Goal: Task Accomplishment & Management: Manage account settings

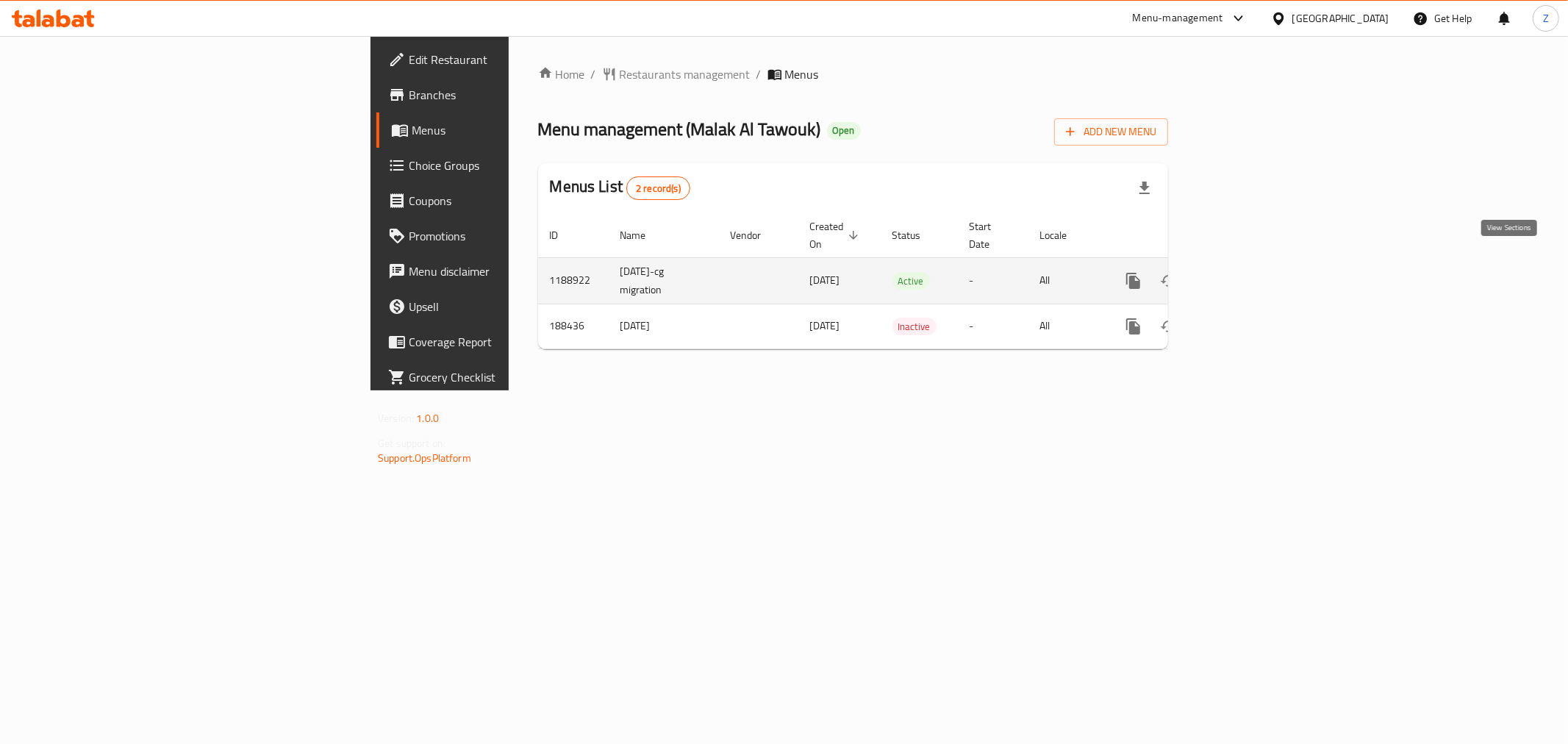
click at [1249, 272] on icon "enhanced table" at bounding box center [1239, 280] width 18 height 18
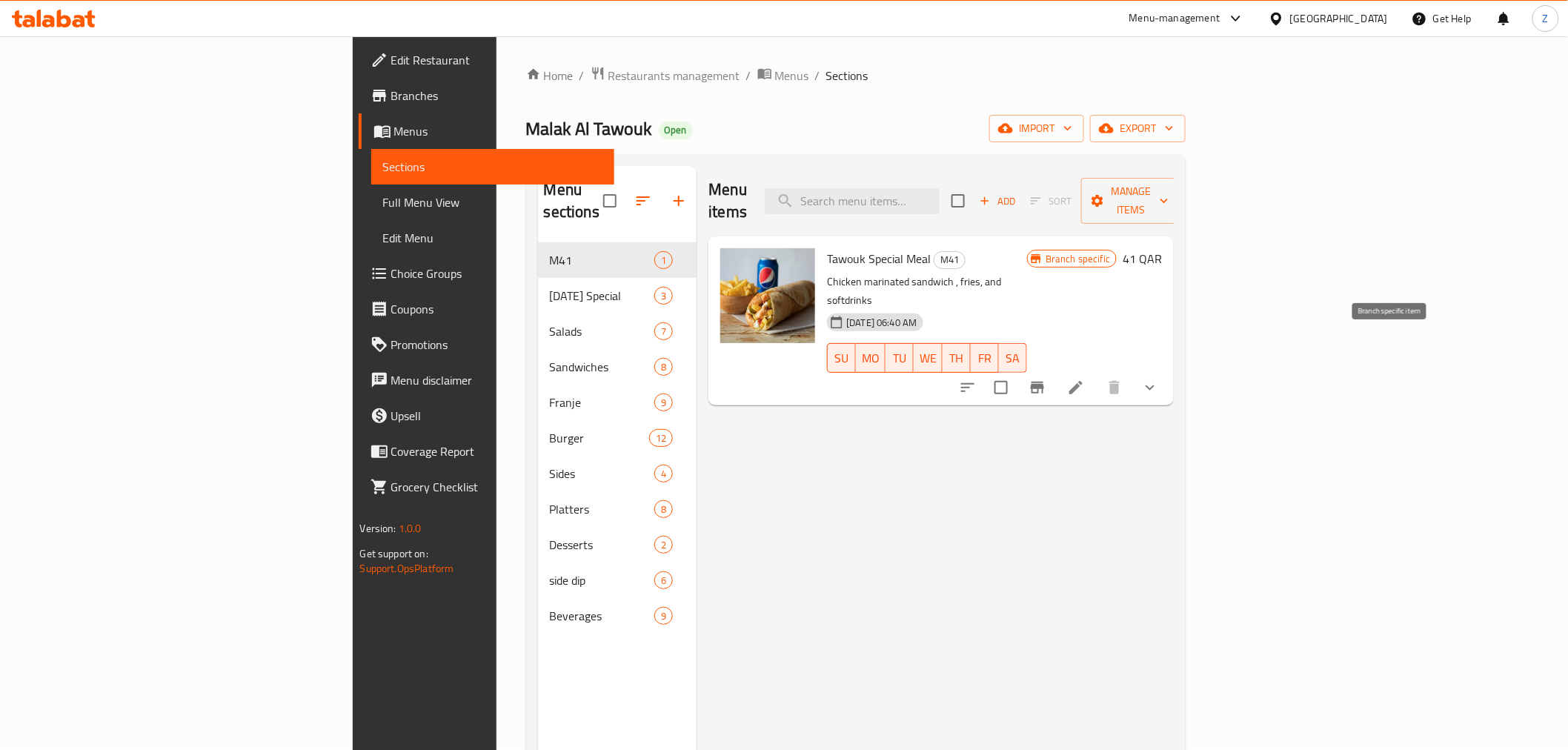
click at [1055, 370] on button "Branch-specific-item" at bounding box center [1037, 388] width 36 height 36
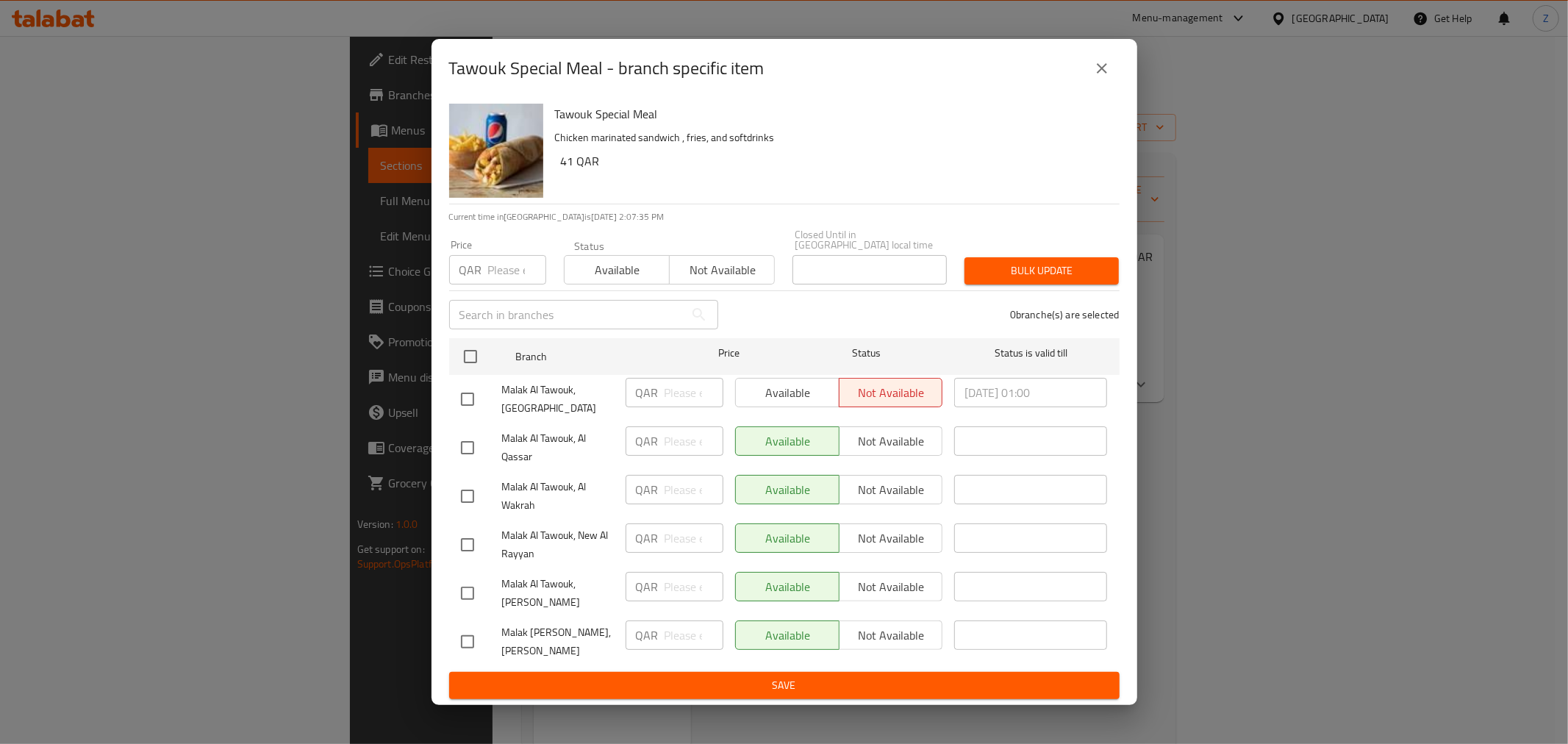
click at [784, 390] on div "Available Not available" at bounding box center [839, 392] width 208 height 29
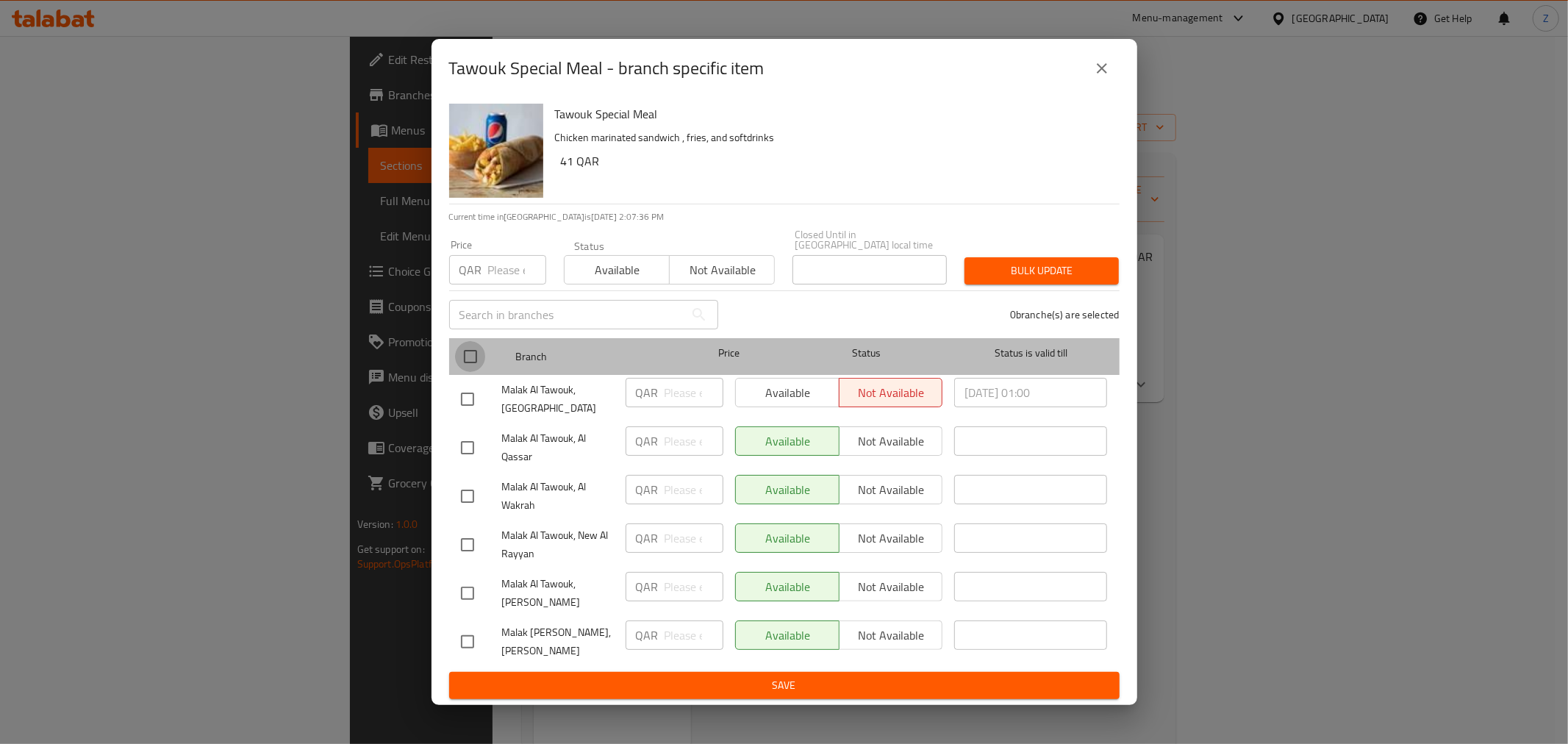
click at [465, 355] on input "checkbox" at bounding box center [470, 356] width 31 height 31
checkbox input "true"
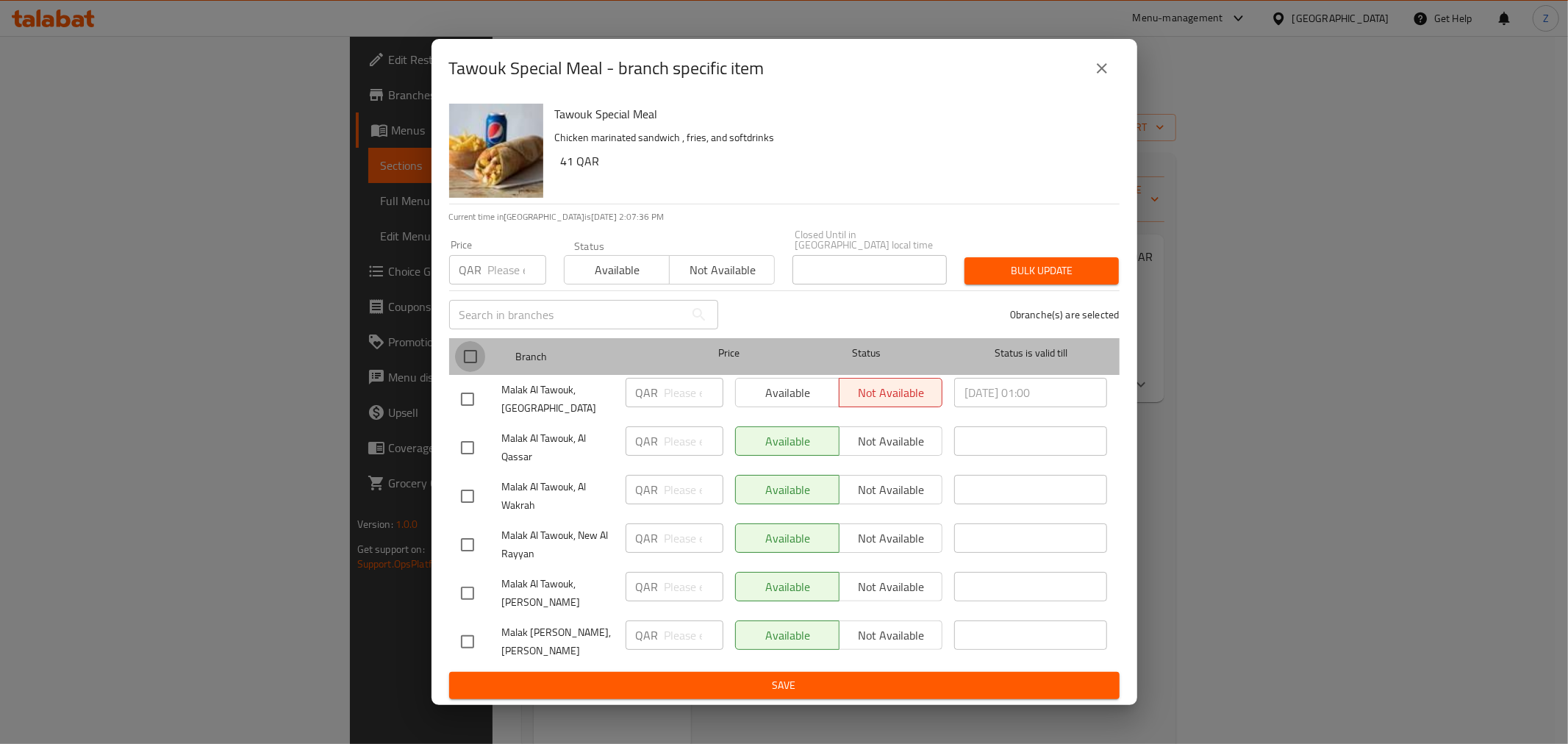
checkbox input "true"
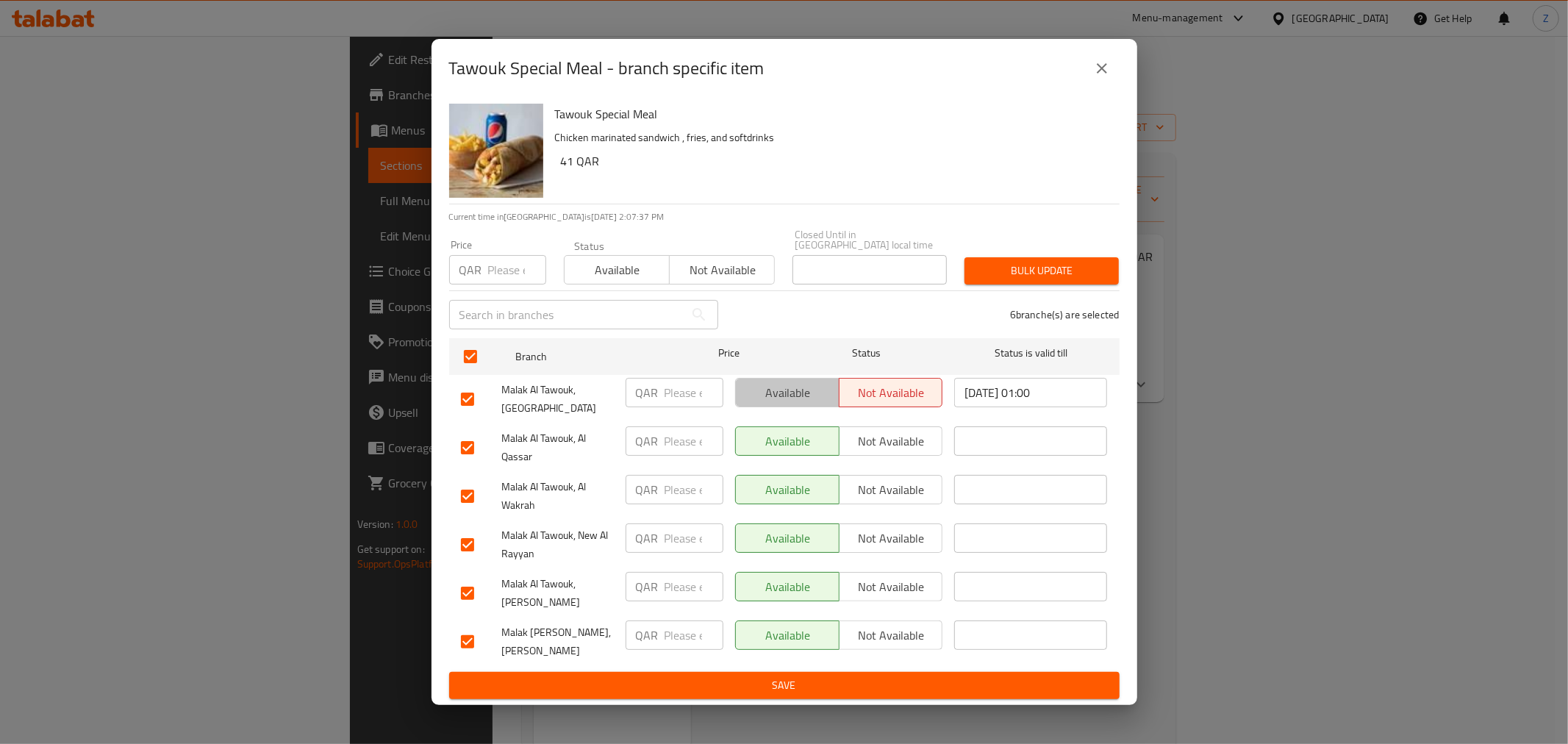
click at [794, 400] on span "Available" at bounding box center [787, 393] width 92 height 22
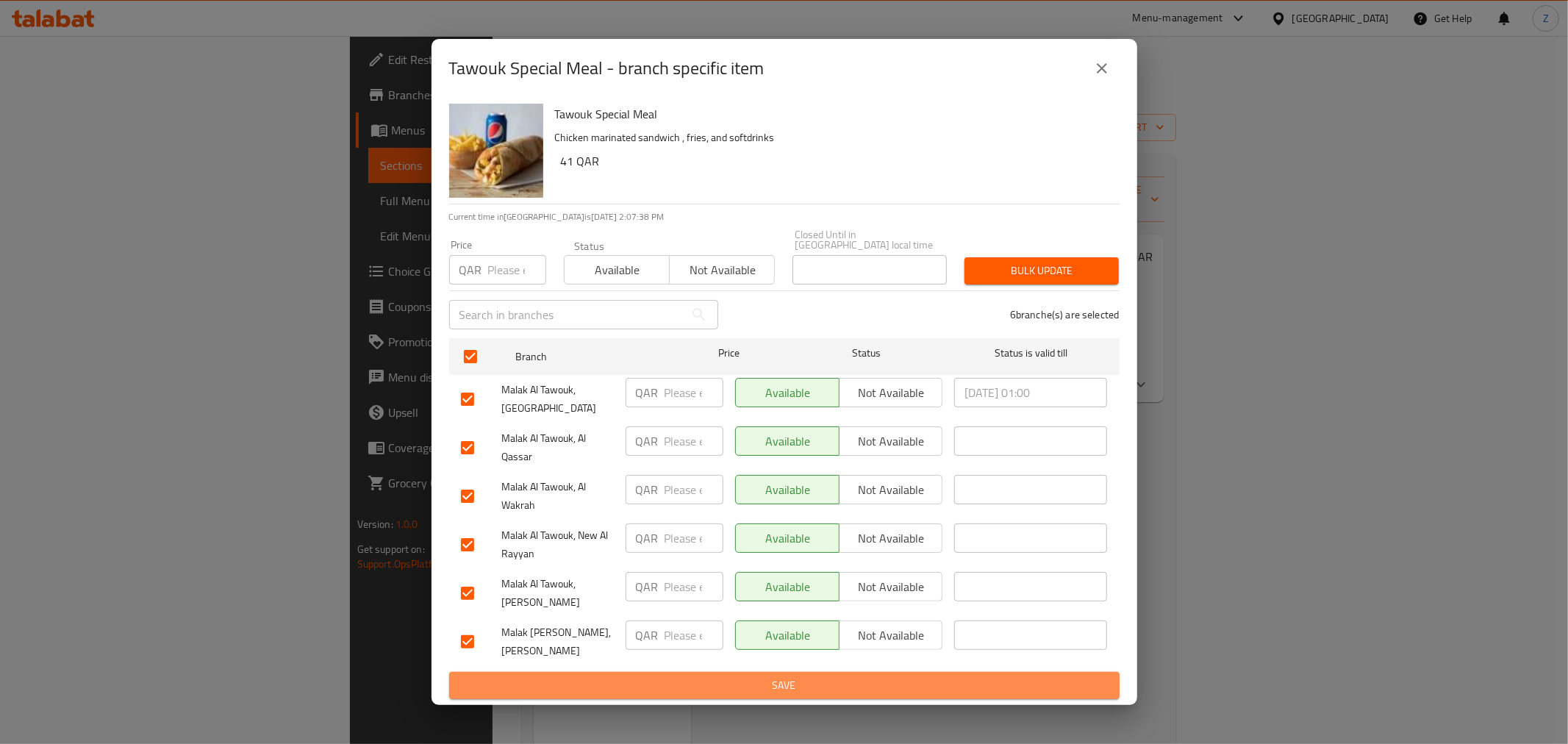
click at [807, 676] on span "Save" at bounding box center [784, 686] width 647 height 18
